Goal: Complete application form: Complete application form

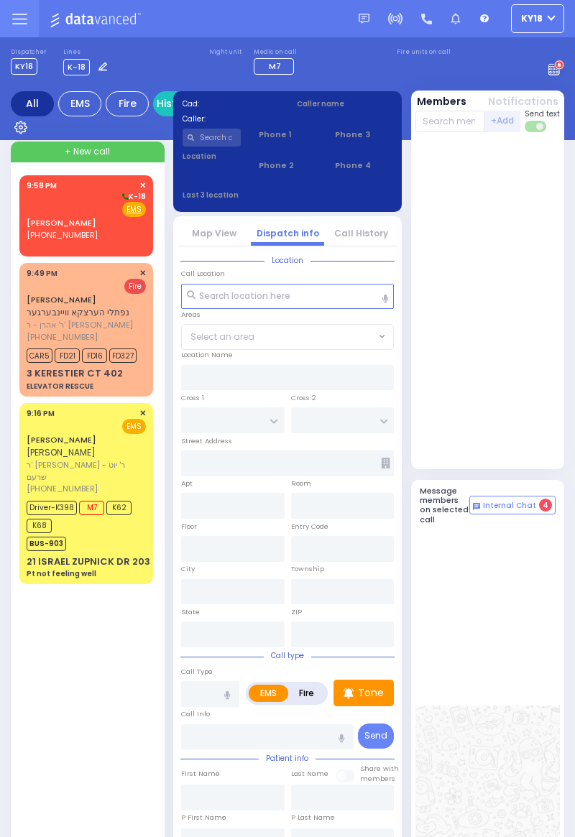
click at [62, 214] on div "Fire EMS" at bounding box center [86, 209] width 119 height 14
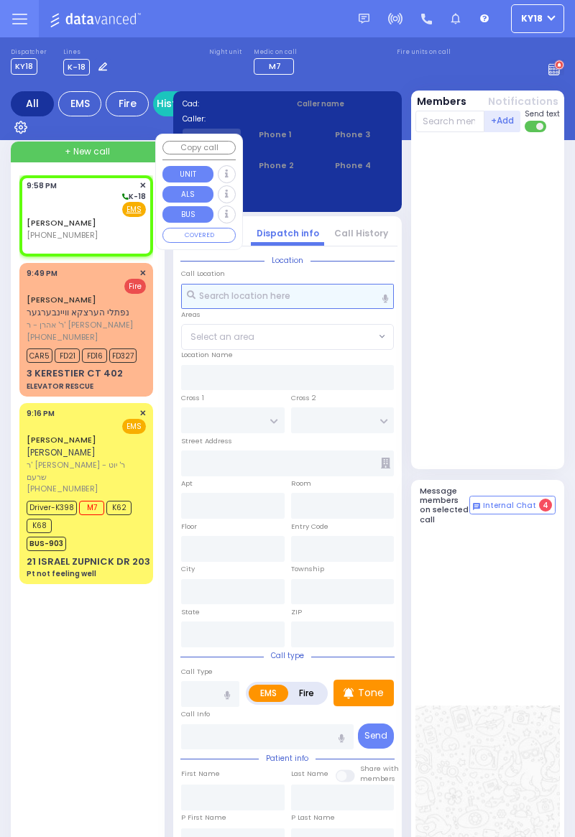
select select
radio input "true"
select select
type input "21:58"
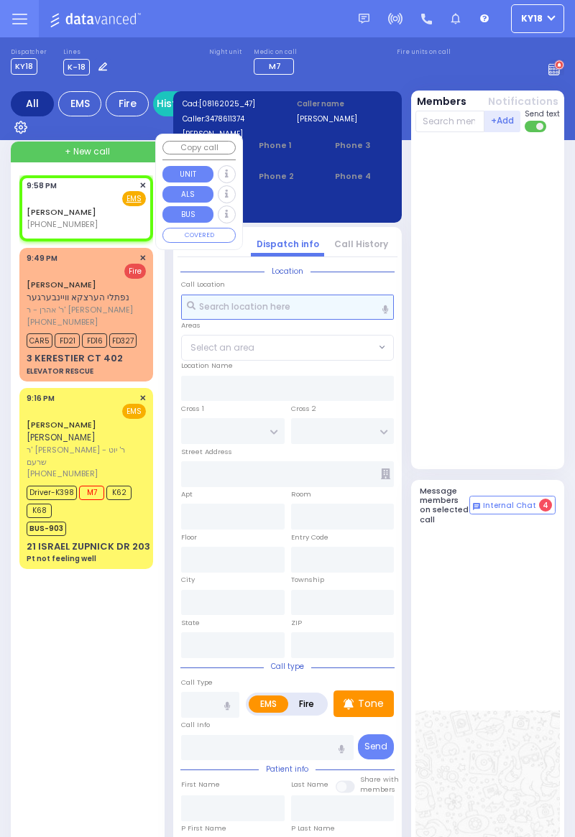
select select
radio input "true"
select select
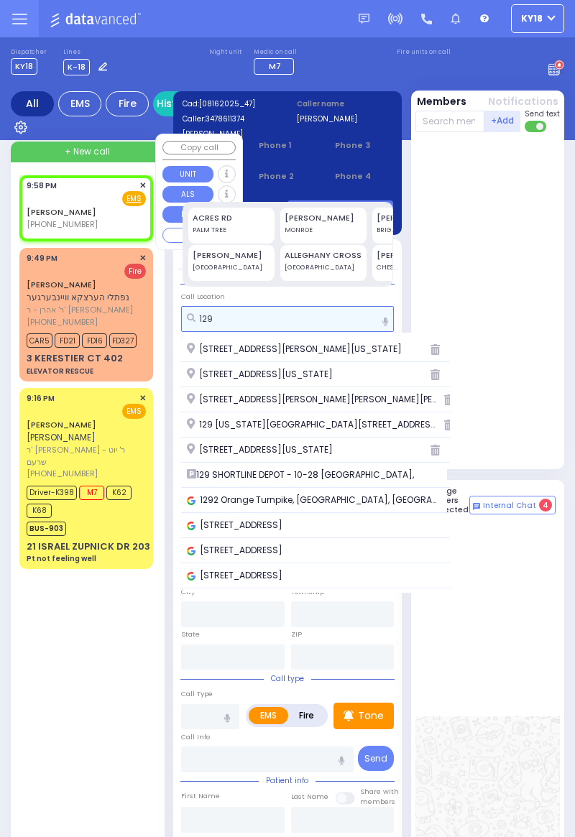
type input "129"
click at [231, 479] on span "129 SHORTLINE DEPOT - 10-28 [GEOGRAPHIC_DATA]," at bounding box center [302, 475] width 231 height 13
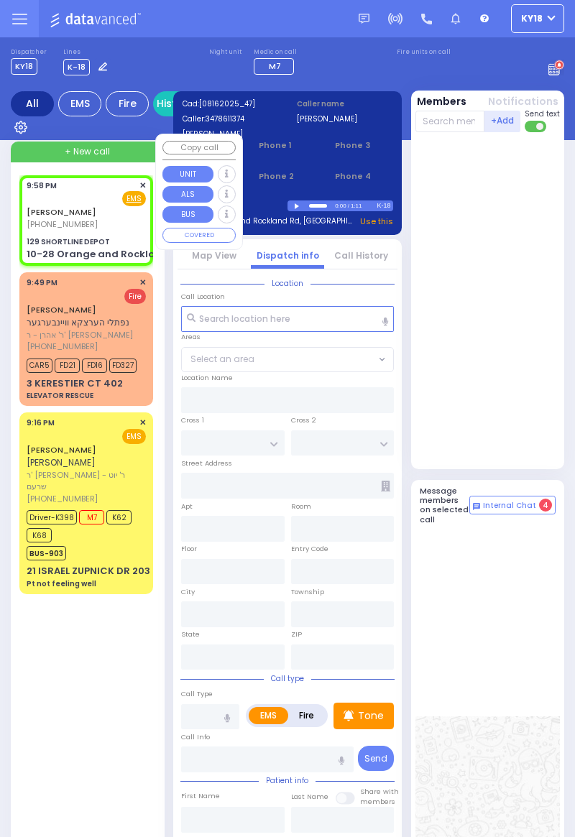
select select
radio input "true"
select select
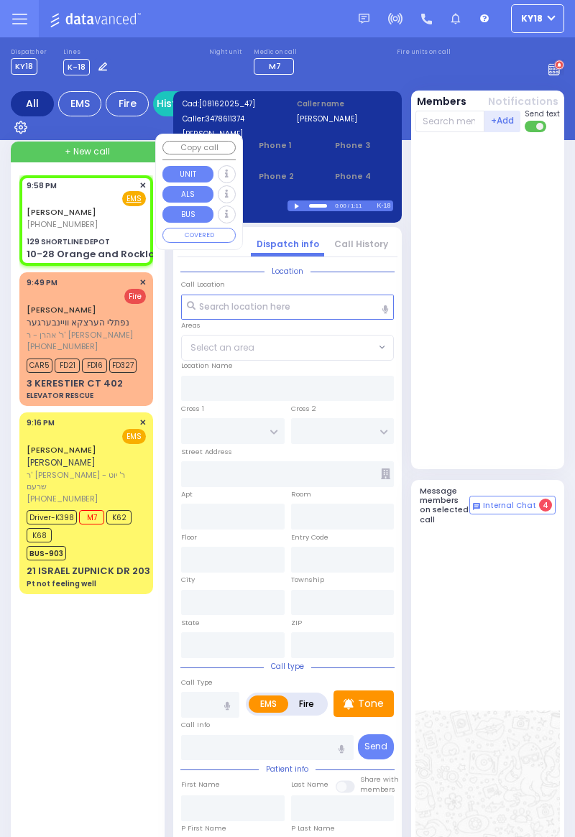
type input "129 SHORTLINE DEPOT"
type input "10-28 Orange and Rockland Rd"
type input "Monroe"
type input "[US_STATE]"
type input "10950"
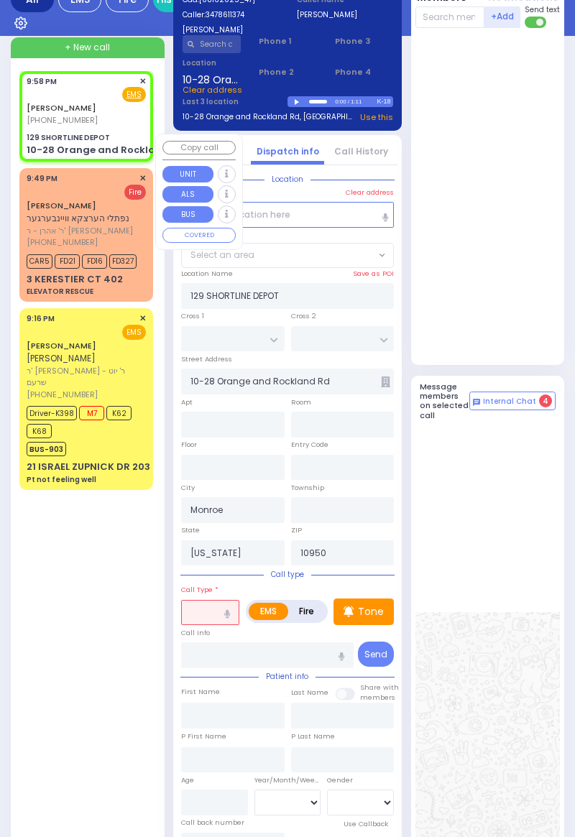
click at [200, 605] on input "text" at bounding box center [210, 613] width 58 height 26
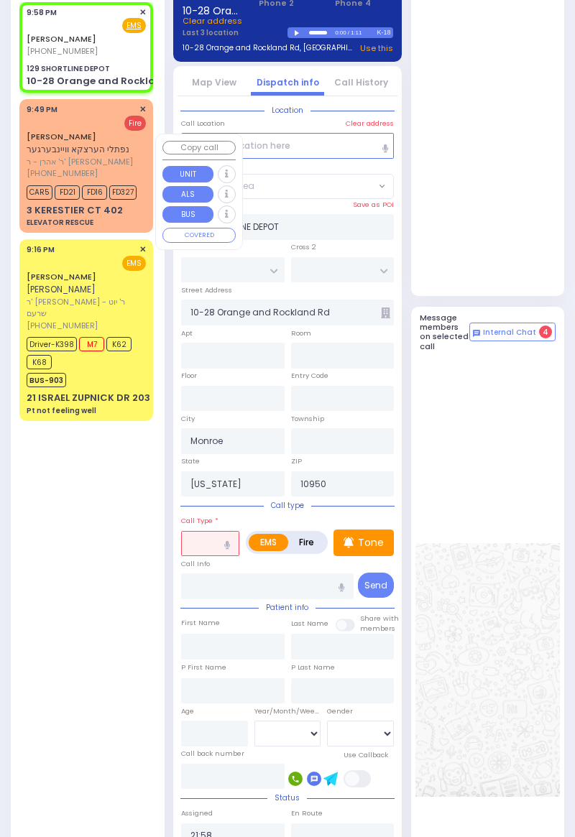
scroll to position [173, 0]
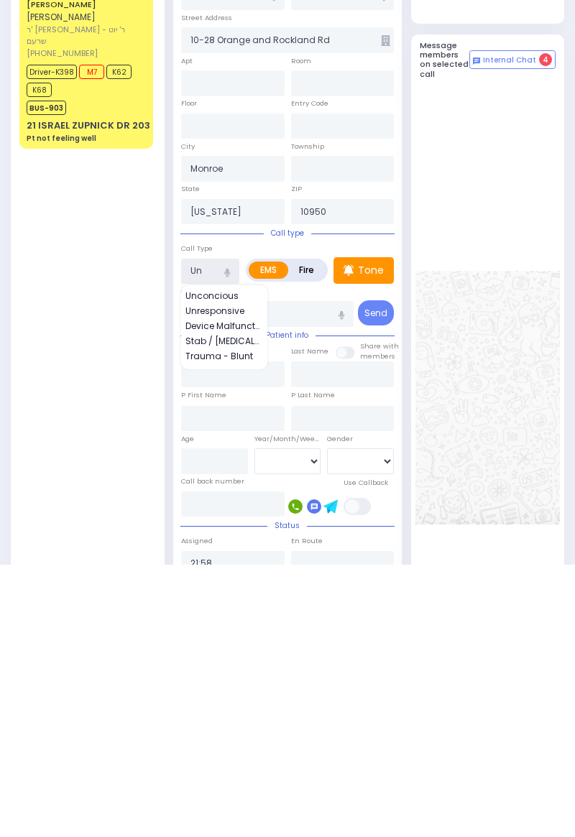
type input "Un"
click at [117, 632] on div "[PERSON_NAME] [PHONE_NUMBER] 9:58 PM ✕ EMS M7" at bounding box center [88, 520] width 139 height 1036
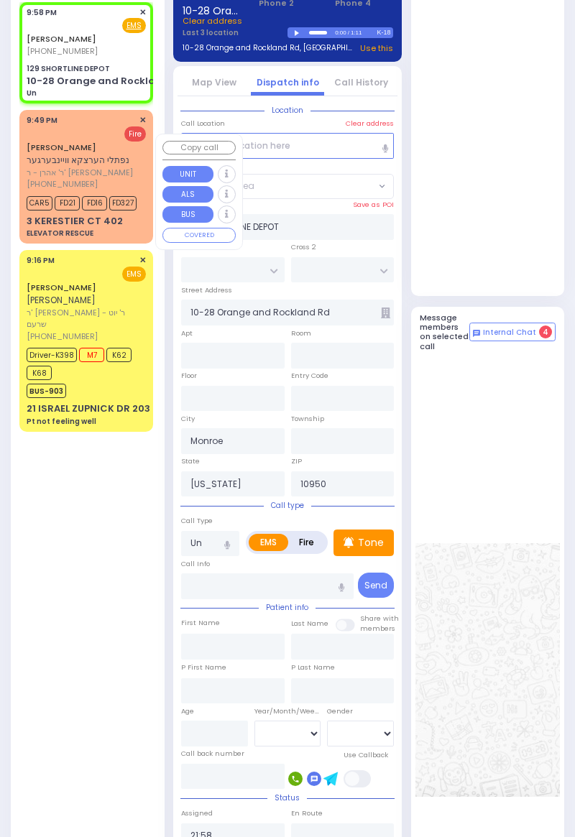
select select
radio input "true"
select select
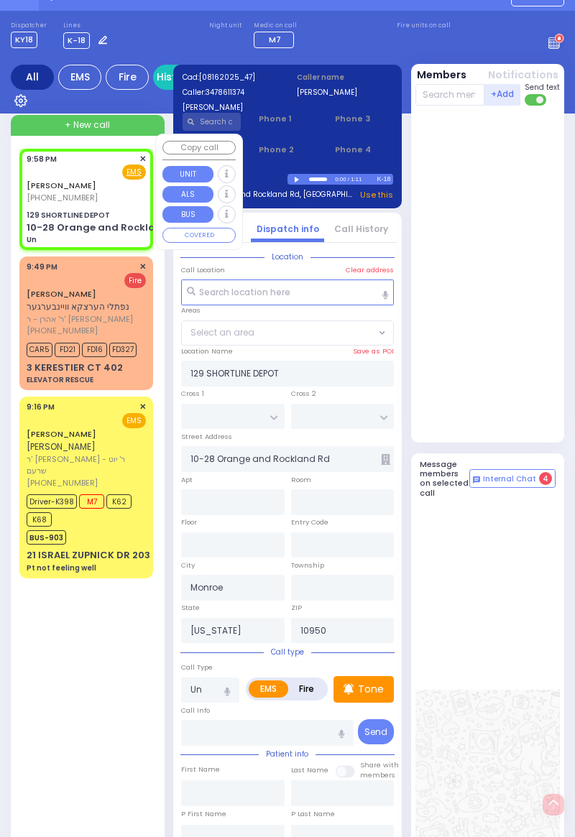
scroll to position [0, 0]
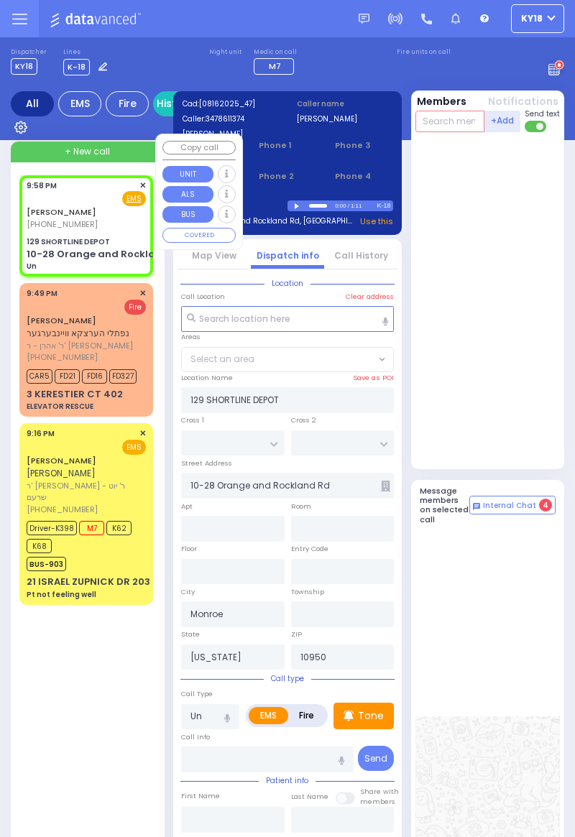
click at [453, 125] on input "text" at bounding box center [450, 122] width 70 height 22
type input "52"
click at [461, 156] on div "KY52 [DEMOGRAPHIC_DATA][PERSON_NAME]" at bounding box center [484, 148] width 129 height 23
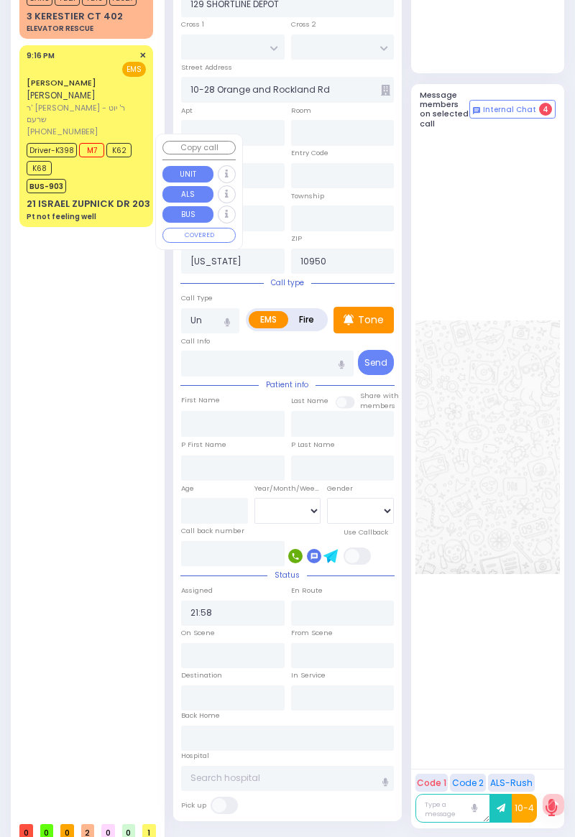
select select
radio input "true"
select select
type input "21:59"
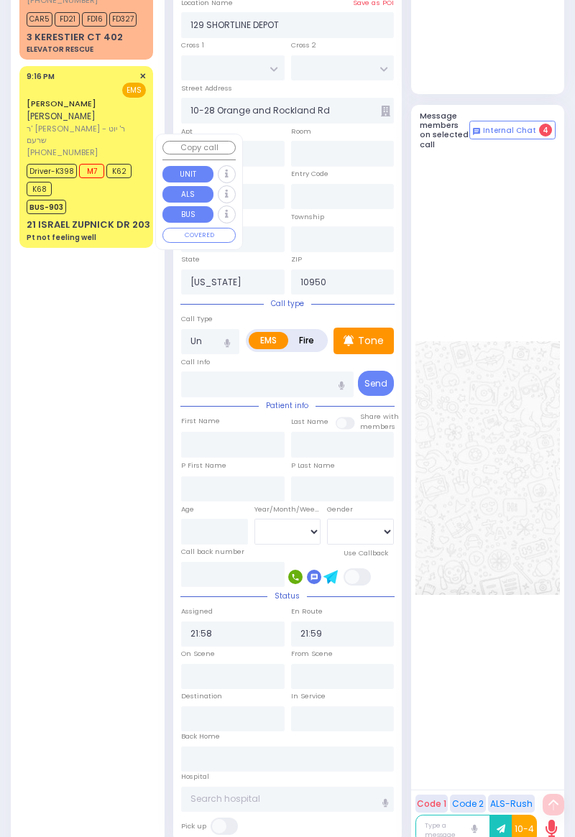
scroll to position [396, 0]
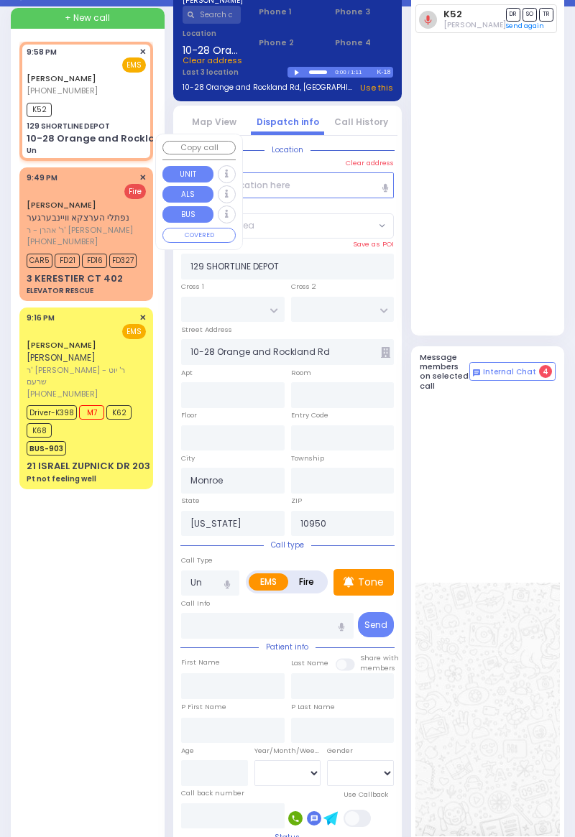
scroll to position [129, 0]
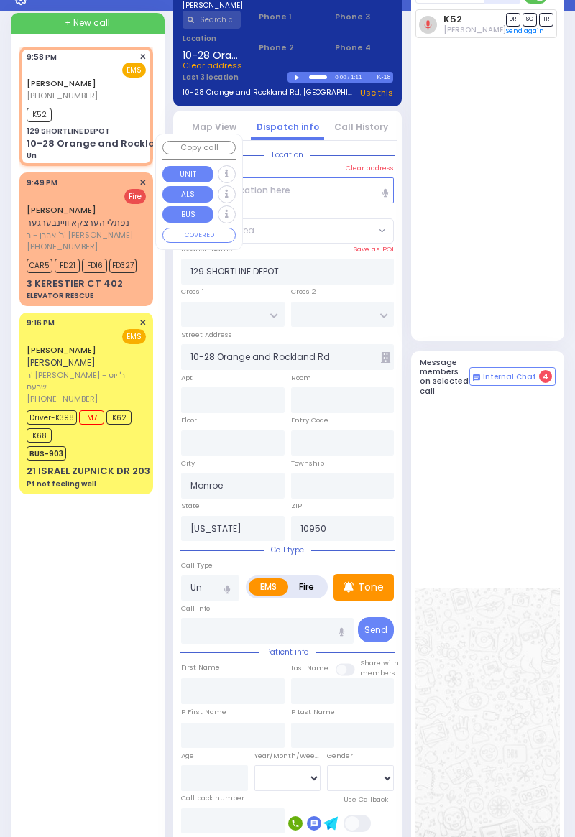
click at [85, 115] on div "K52" at bounding box center [86, 113] width 119 height 18
select select
radio input "true"
select select
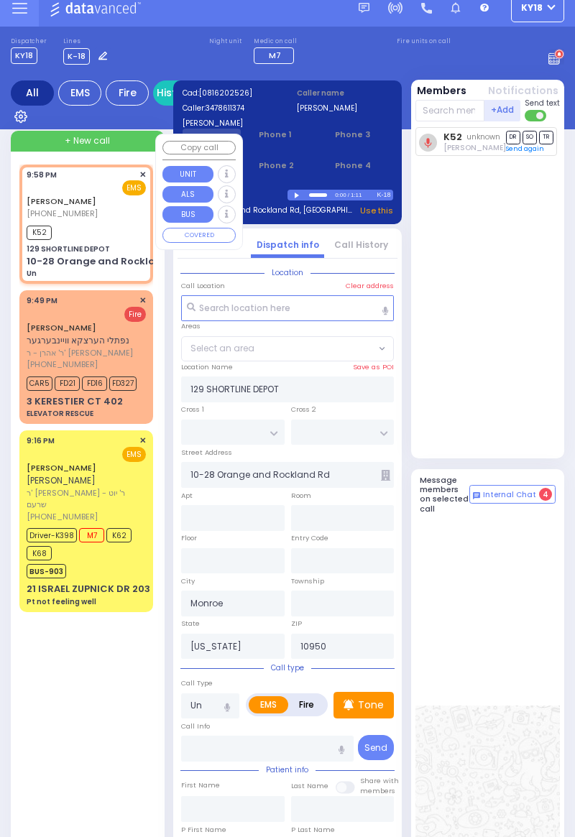
scroll to position [0, 0]
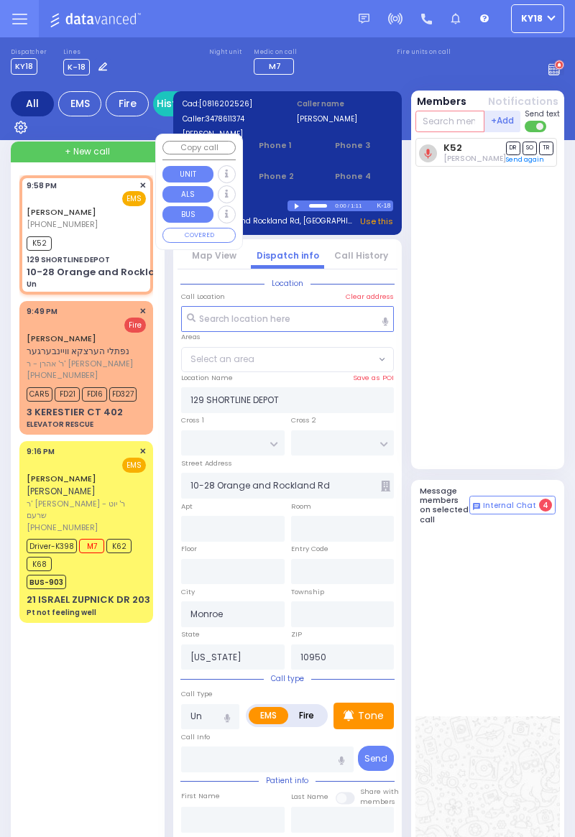
click at [436, 116] on input "text" at bounding box center [450, 122] width 70 height 22
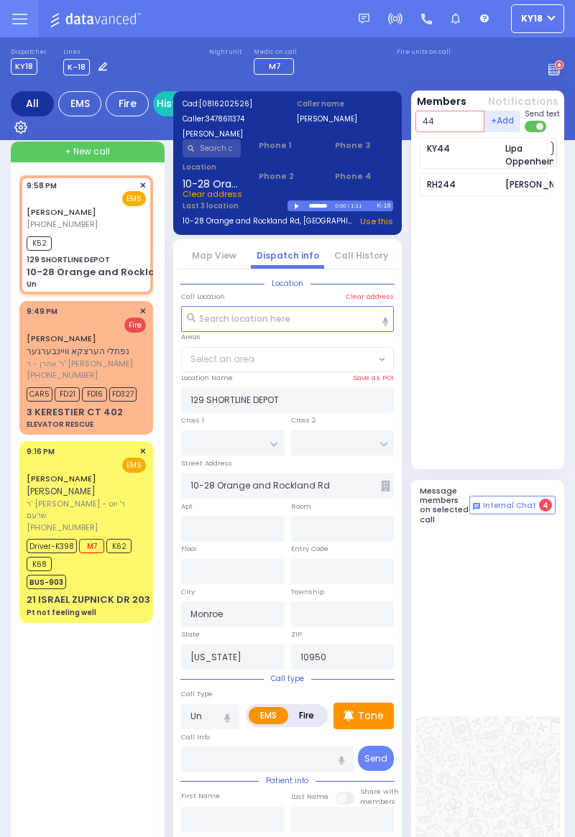
type input "44"
click at [459, 158] on div "KY44 [PERSON_NAME]" at bounding box center [484, 153] width 129 height 32
select select
radio input "true"
select select
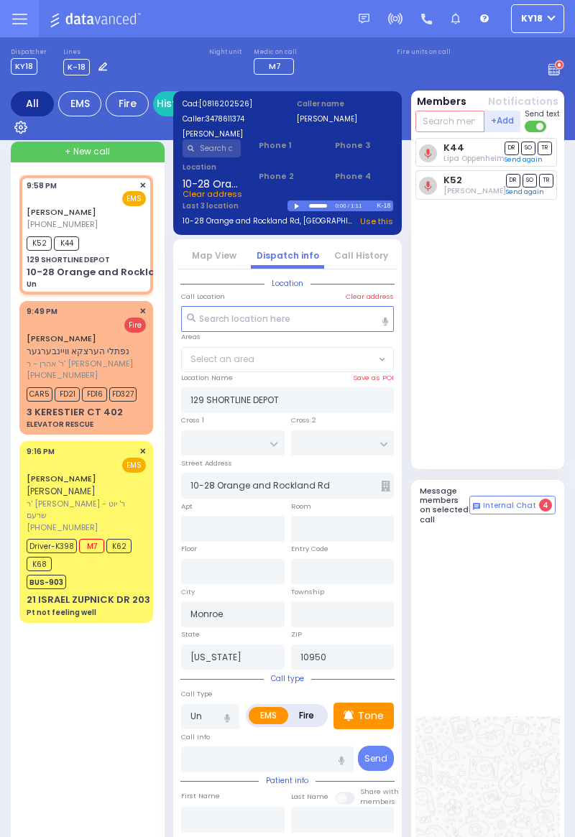
click at [433, 119] on input "text" at bounding box center [450, 122] width 70 height 22
type input "902"
click at [453, 152] on div "902" at bounding box center [463, 148] width 72 height 13
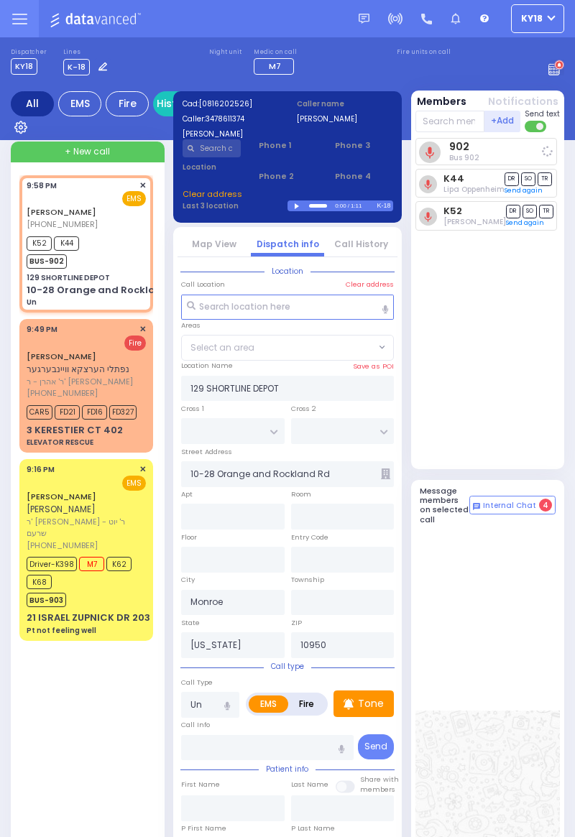
select select
radio input "true"
select select
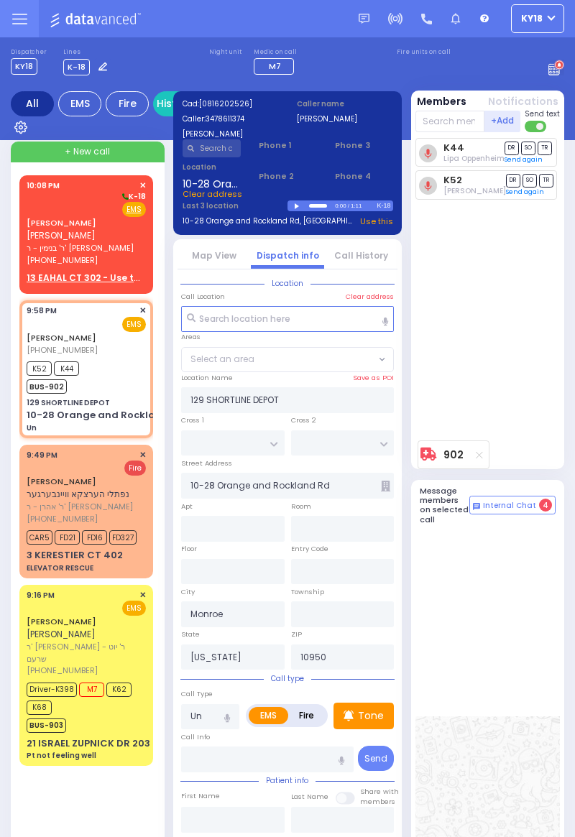
click at [50, 226] on link "[PERSON_NAME]" at bounding box center [62, 222] width 70 height 11
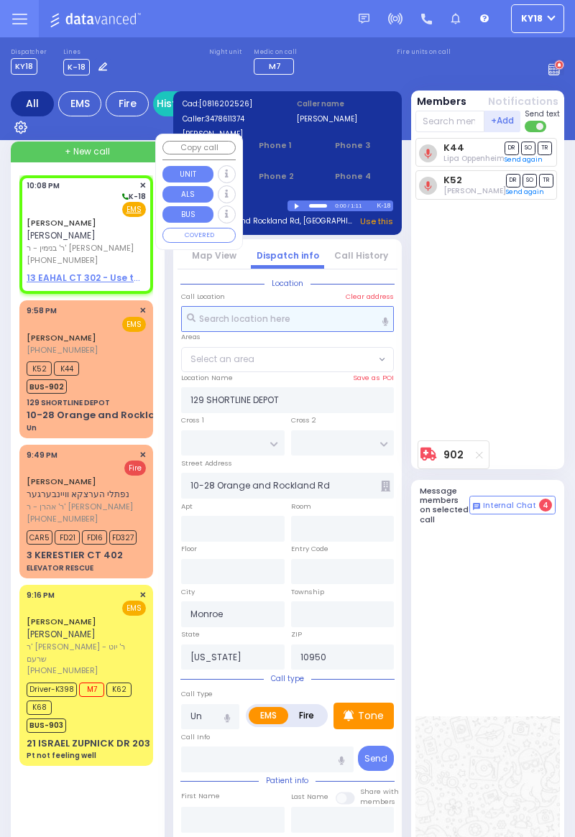
select select
radio input "true"
type input "[PERSON_NAME]"
select select
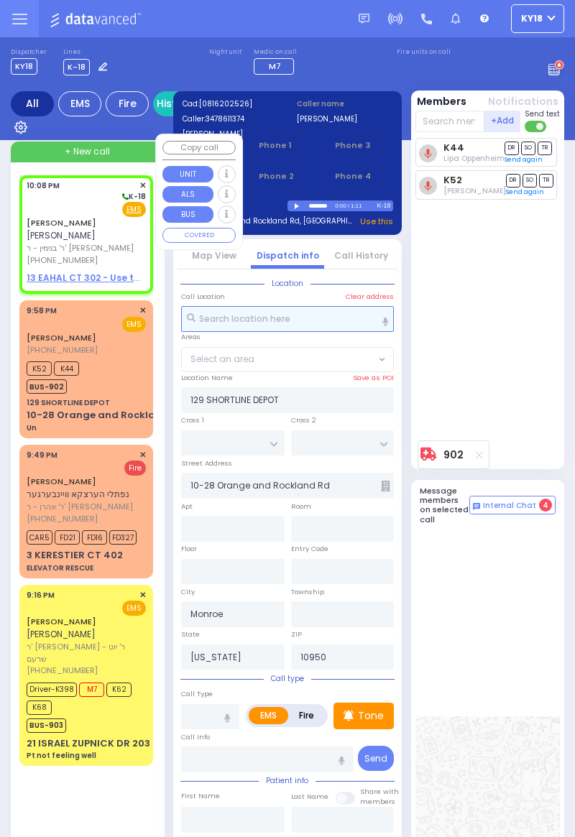
type input "22:08"
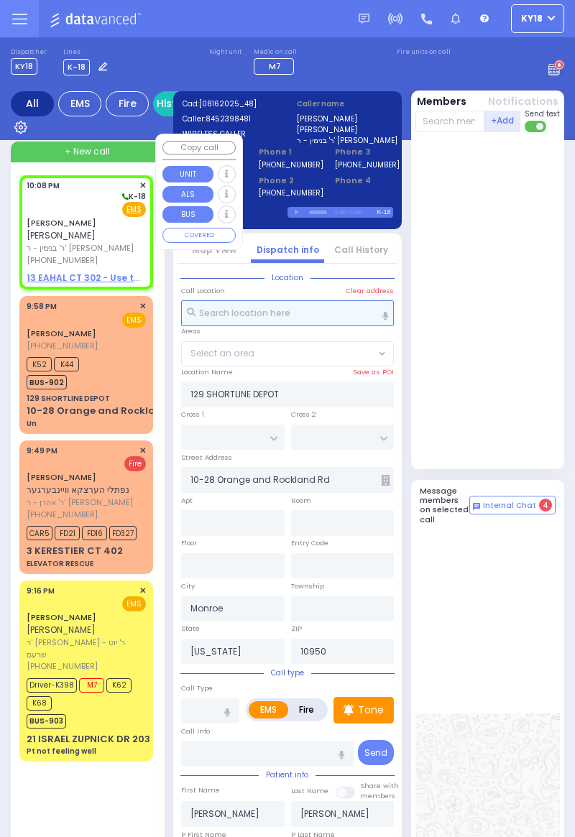
select select
radio input "true"
select select
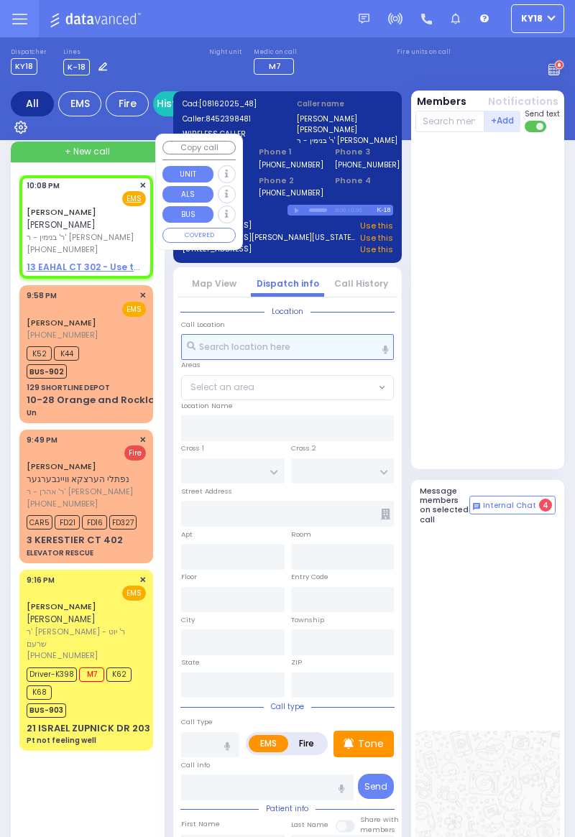
select select
radio input "true"
select select
click at [65, 214] on link "[PERSON_NAME]" at bounding box center [62, 211] width 70 height 11
select select
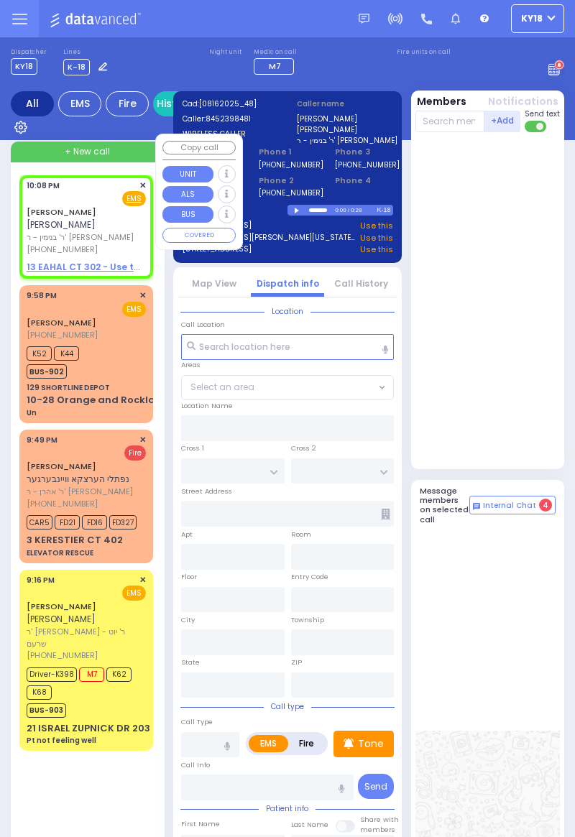
radio input "true"
select select
click at [260, 350] on input "text" at bounding box center [287, 347] width 213 height 26
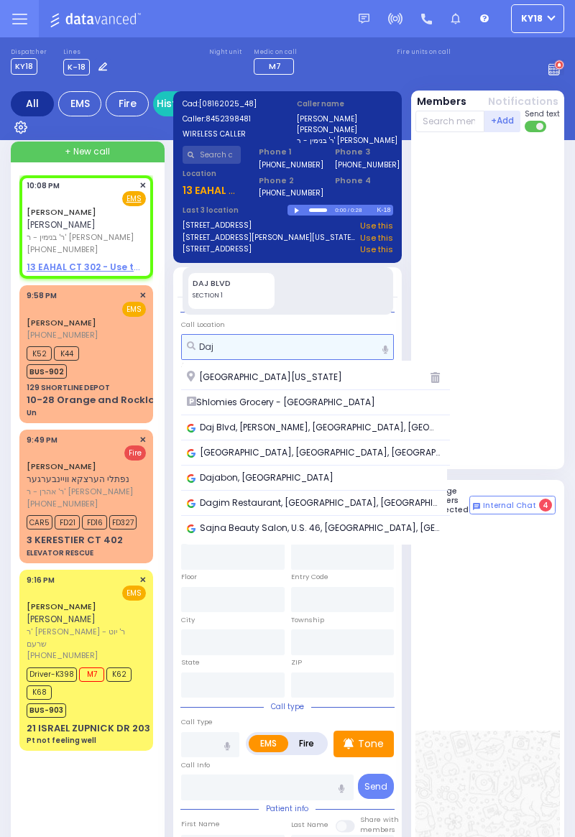
type input "Daj"
click at [267, 380] on span "[GEOGRAPHIC_DATA][US_STATE]" at bounding box center [267, 377] width 160 height 13
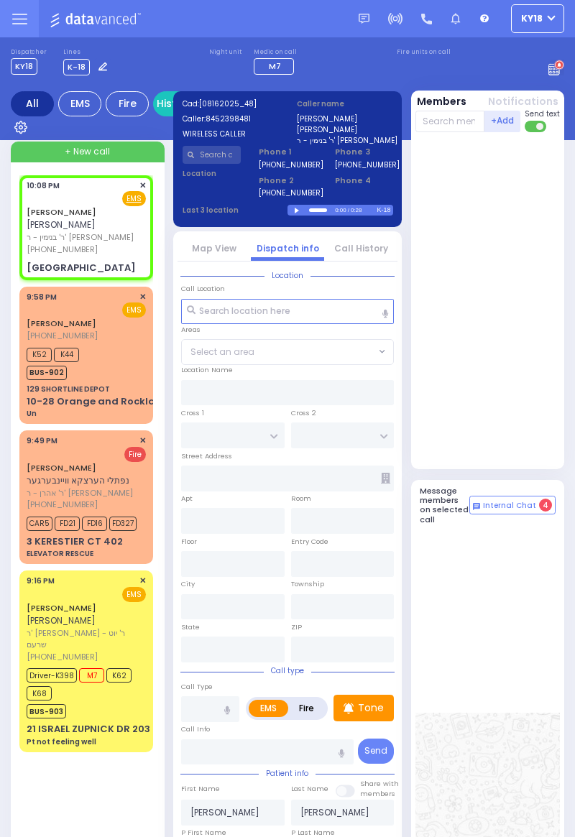
select select
radio input "true"
select select
type input "RIMENEV COURT"
type input "STROPKOV COURT"
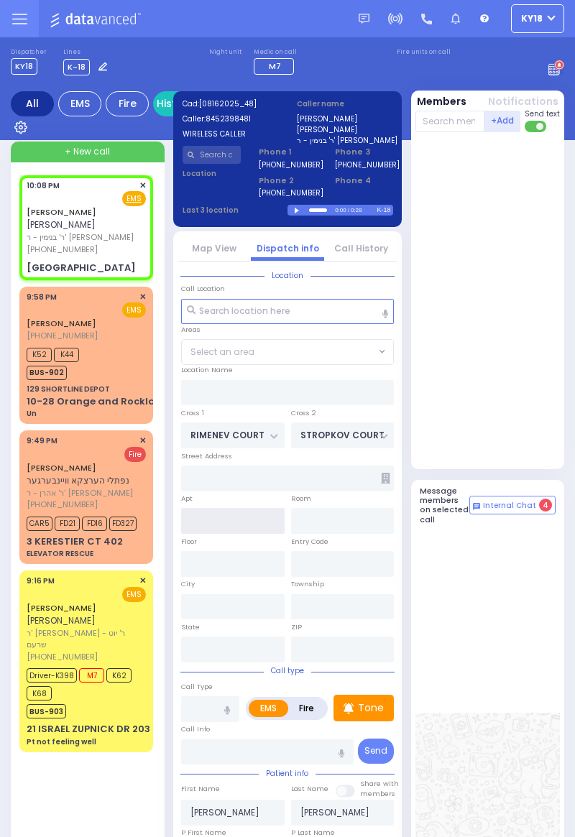
type input "[GEOGRAPHIC_DATA]"
type input "MONROE"
type input "[US_STATE]"
type input "10950"
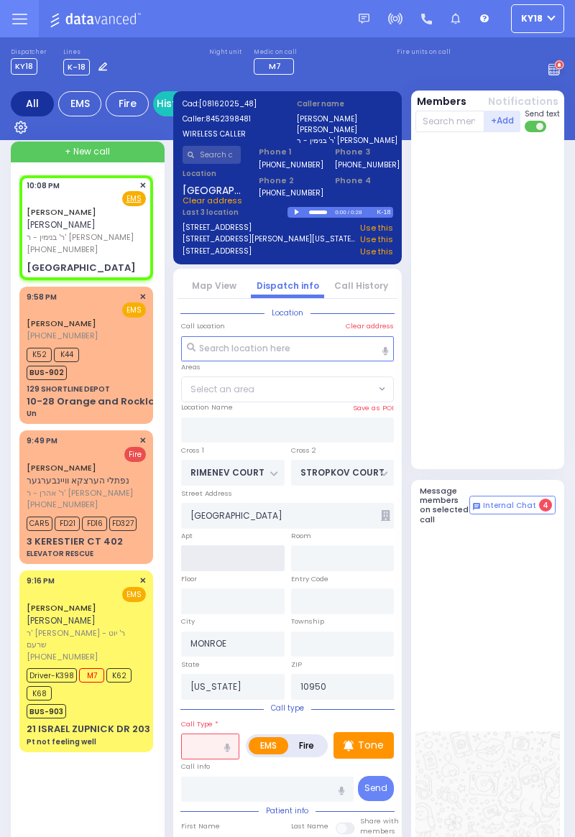
select select "SECTION 1"
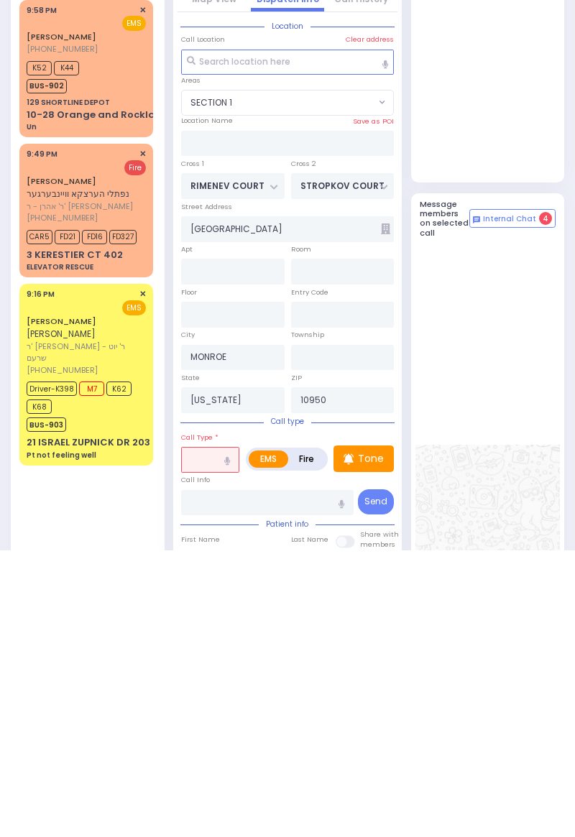
click at [203, 752] on input "text" at bounding box center [210, 747] width 58 height 26
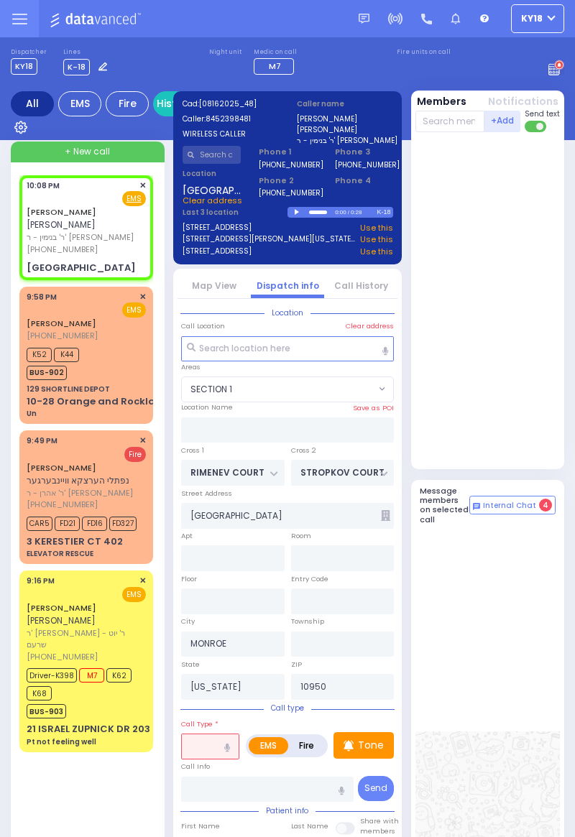
select select
radio input "true"
select select
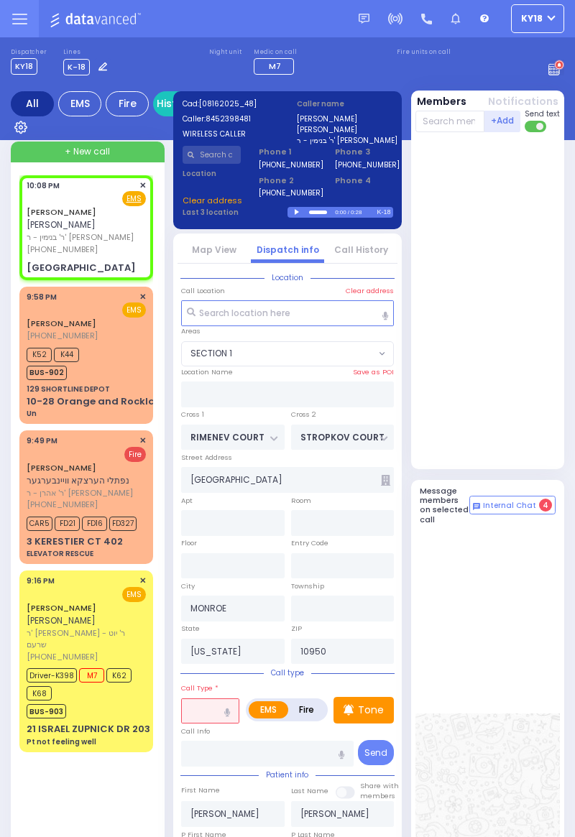
select select "SECTION 1"
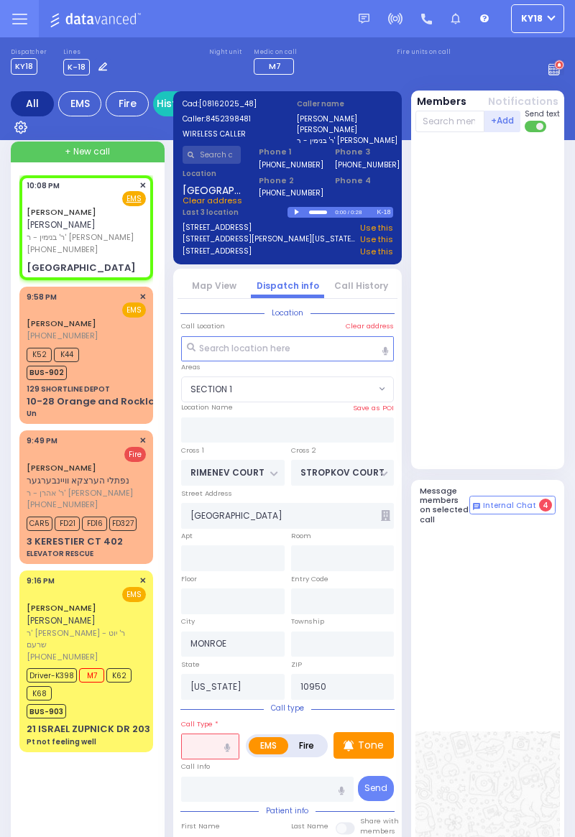
click at [203, 743] on input "text" at bounding box center [210, 747] width 58 height 26
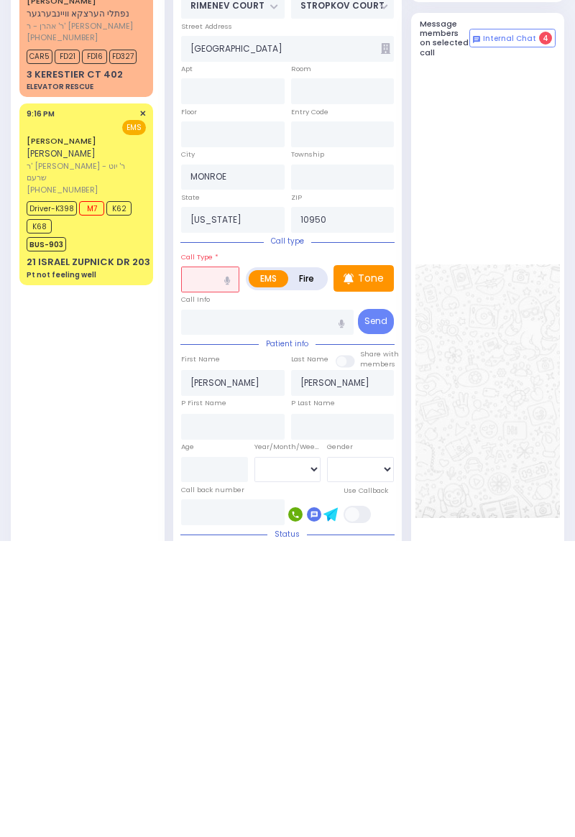
scroll to position [179, 0]
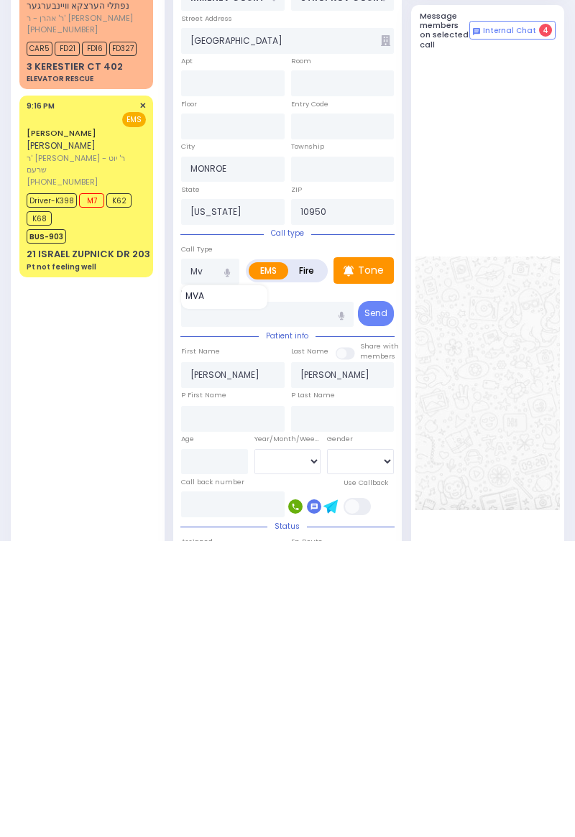
click at [205, 593] on span "MVA" at bounding box center [196, 592] width 23 height 13
type input "MVA"
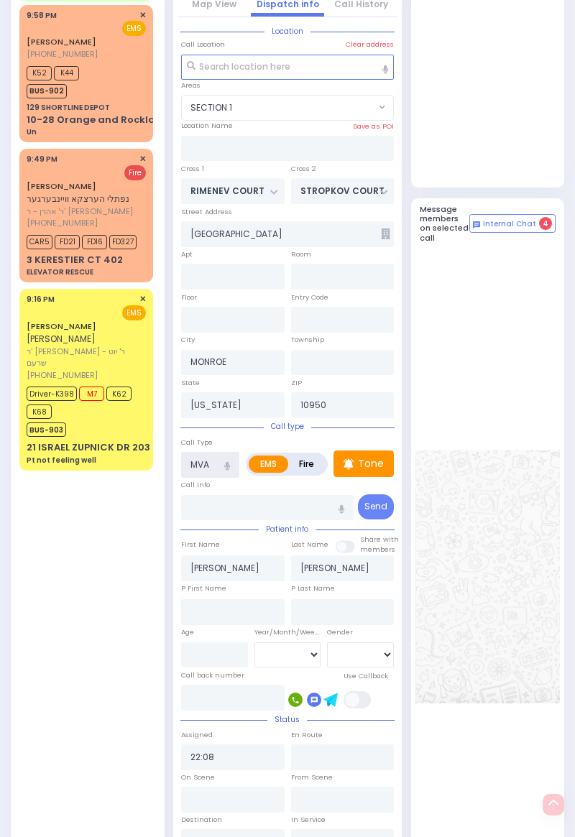
scroll to position [0, 0]
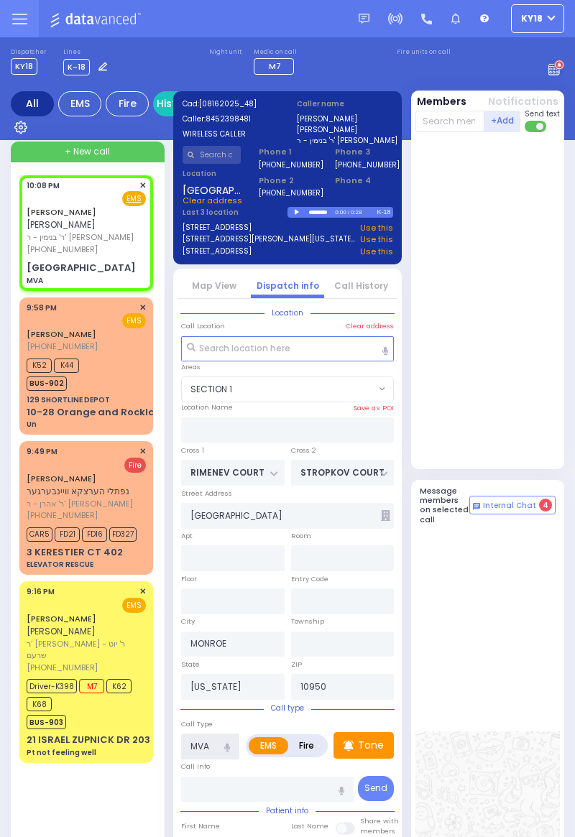
select select
radio input "true"
select select
select select "SECTION 1"
click at [437, 119] on input "text" at bounding box center [450, 122] width 70 height 22
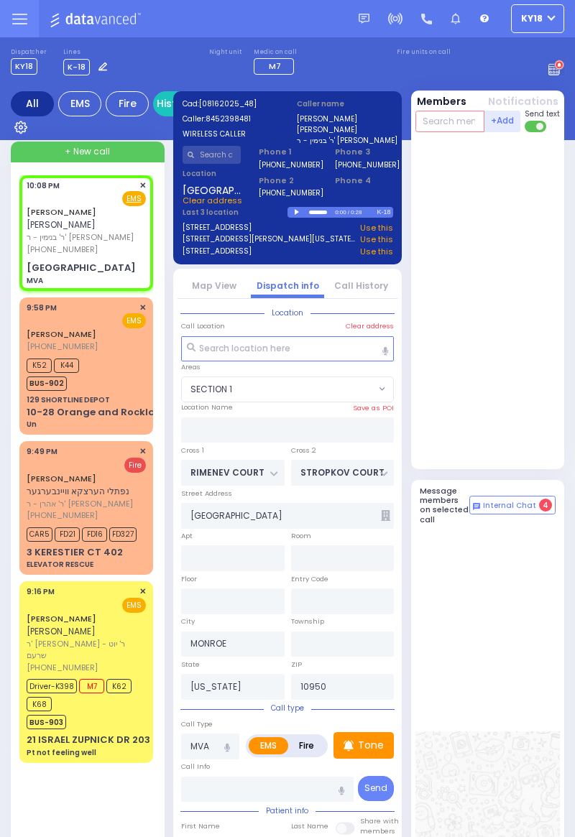
select select
radio input "true"
select select
select select "SECTION 1"
type input "71"
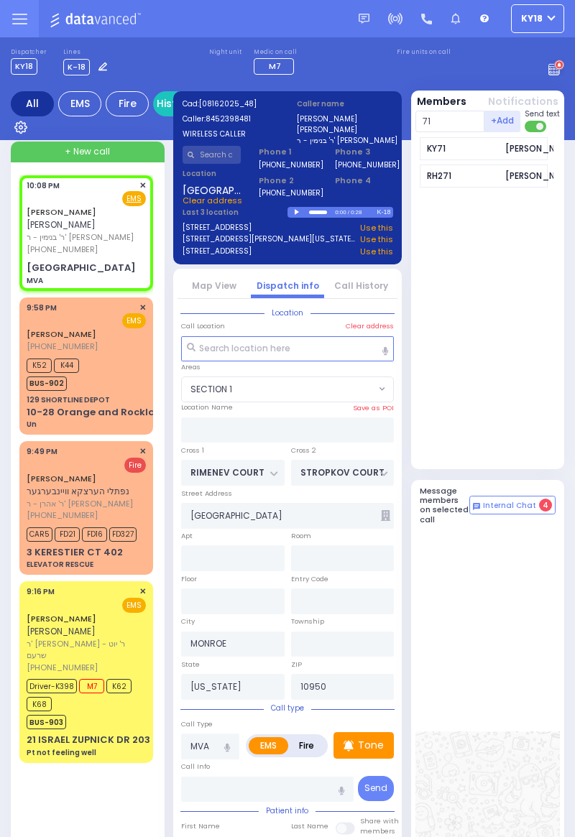
click at [441, 152] on div "KY71" at bounding box center [463, 148] width 72 height 13
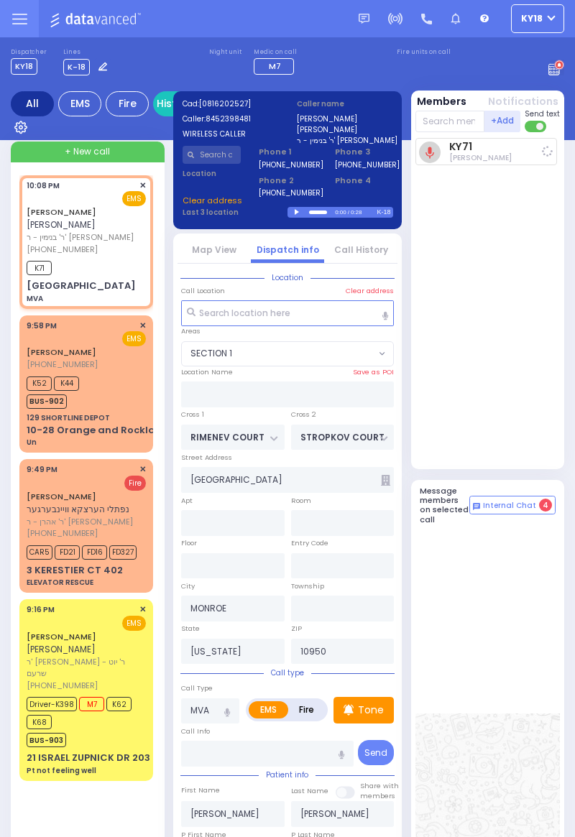
select select
radio input "true"
select select
type input "22:09"
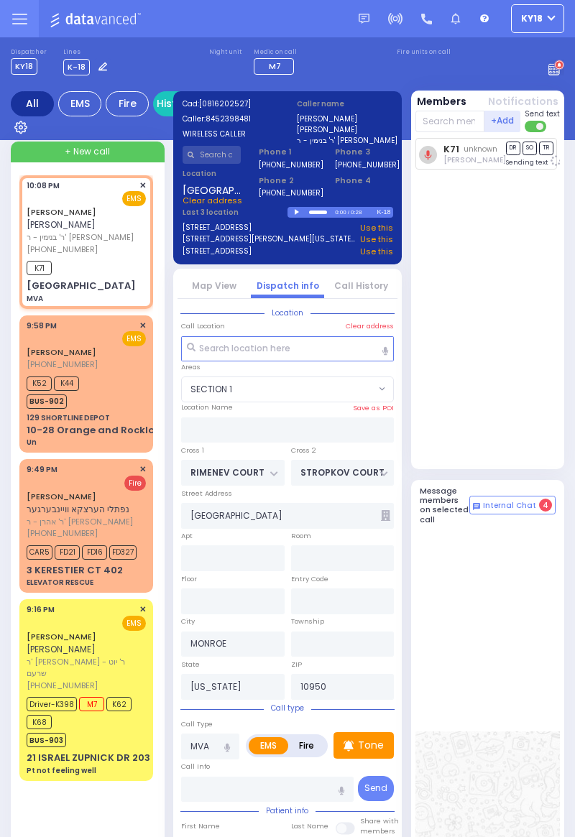
select select "SECTION 1"
click at [425, 118] on input "text" at bounding box center [450, 122] width 70 height 22
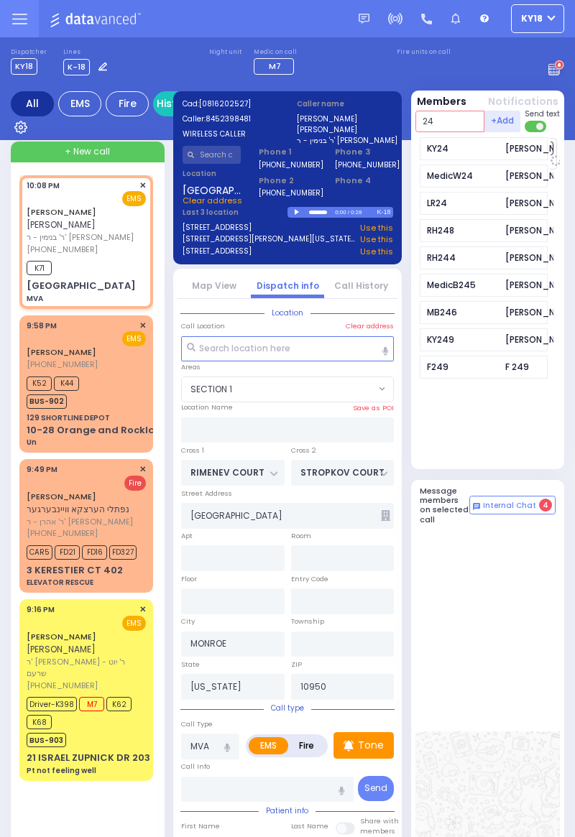
type input "24"
click at [433, 140] on div "KY24 [PERSON_NAME]" at bounding box center [484, 148] width 129 height 23
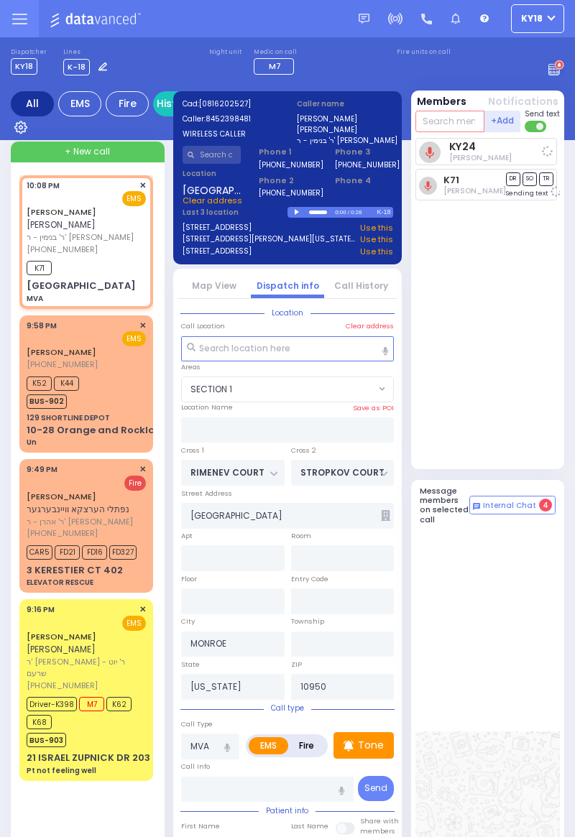
click at [436, 117] on input "text" at bounding box center [450, 122] width 70 height 22
select select
radio input "true"
select select
select select "SECTION 1"
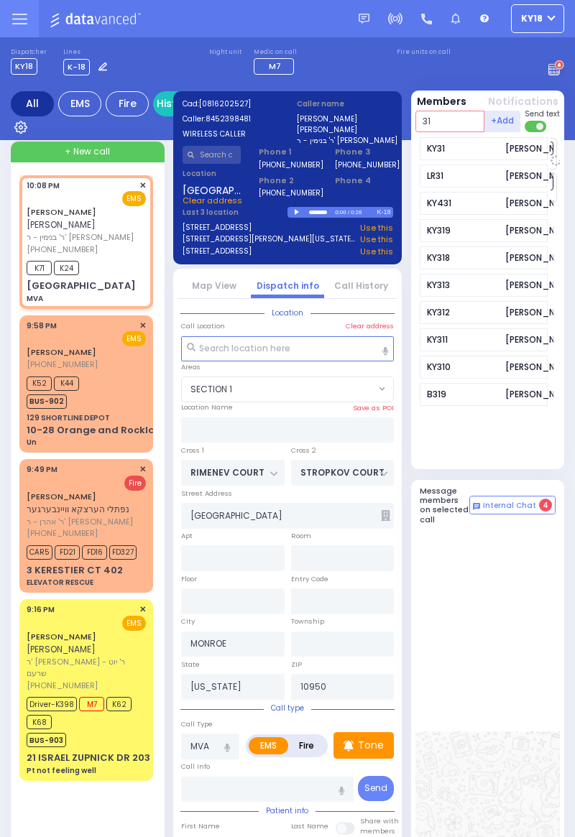
type input "31"
click at [433, 137] on div "KY31 [PERSON_NAME]" at bounding box center [484, 148] width 129 height 23
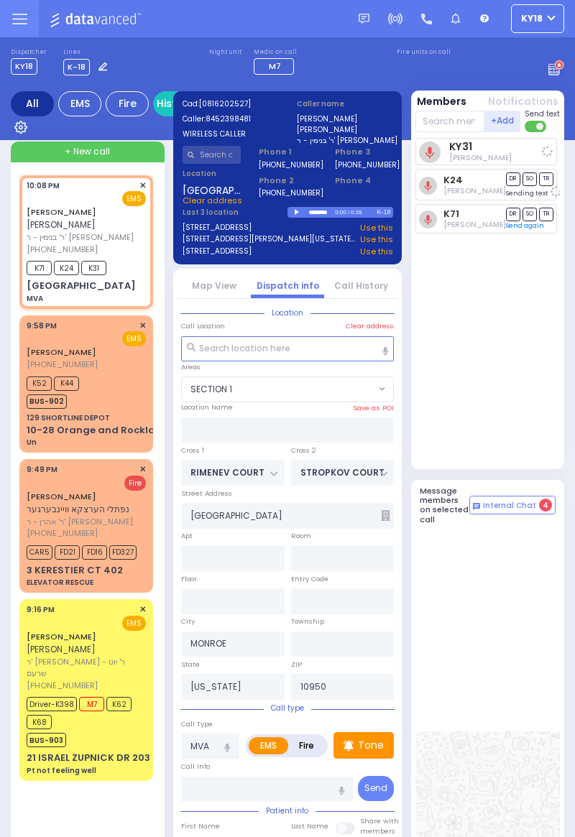
select select
radio input "true"
select select
select select "SECTION 1"
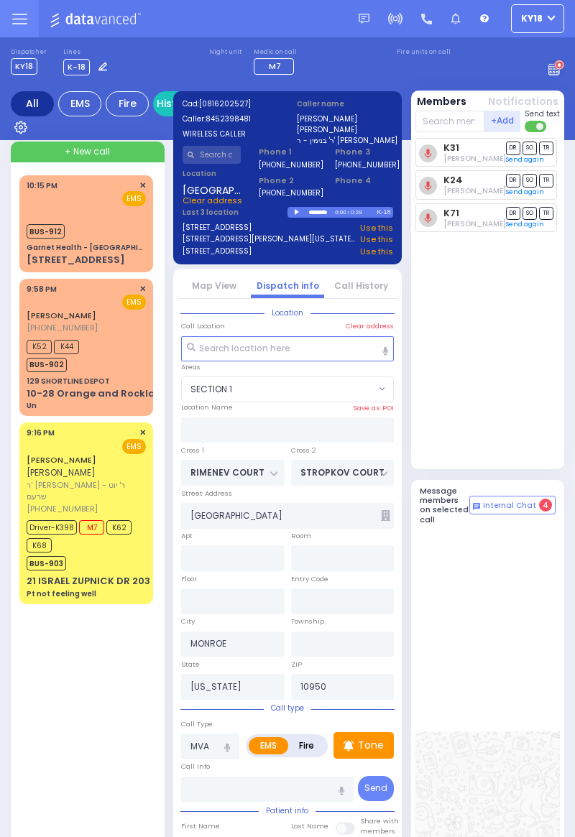
select select "SECTION 1"
select select
